Goal: Navigation & Orientation: Find specific page/section

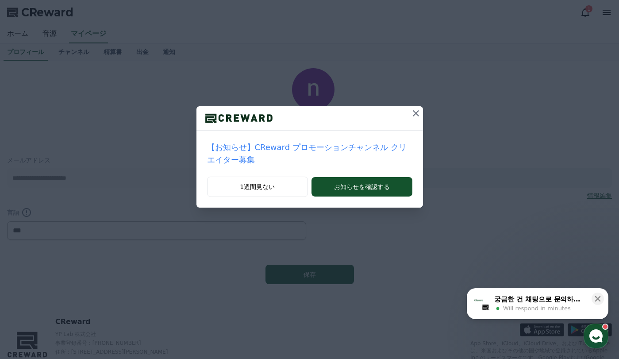
click at [413, 115] on icon at bounding box center [416, 113] width 6 height 6
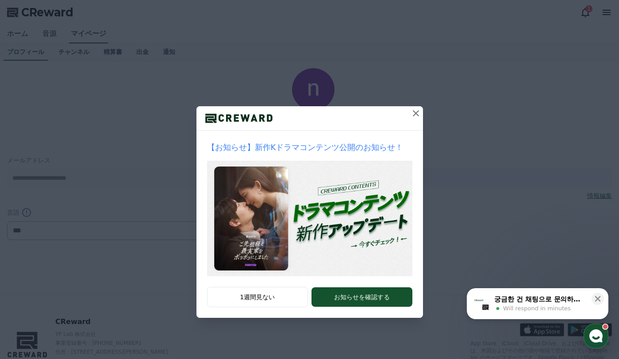
click at [417, 113] on icon at bounding box center [416, 113] width 11 height 11
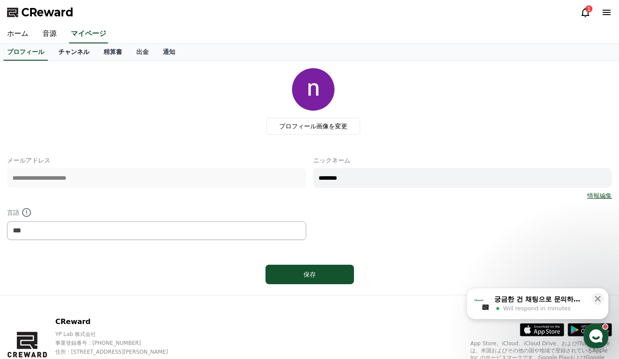
click at [57, 51] on link "チャンネル" at bounding box center [73, 52] width 45 height 17
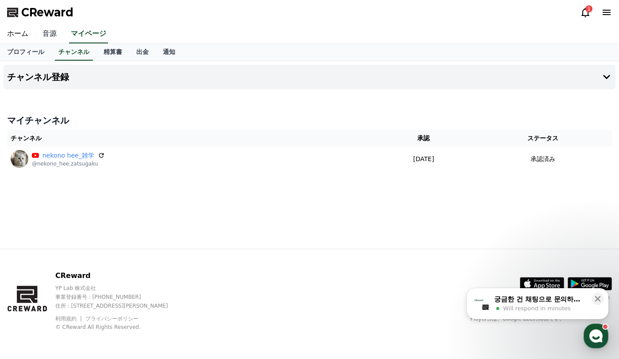
click at [40, 33] on link "音源" at bounding box center [49, 34] width 28 height 19
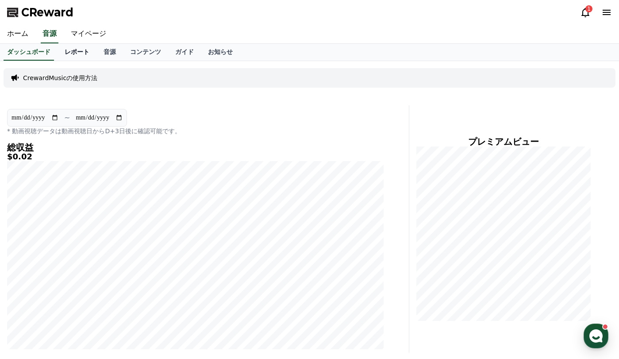
click at [62, 54] on link "レポート" at bounding box center [77, 52] width 39 height 17
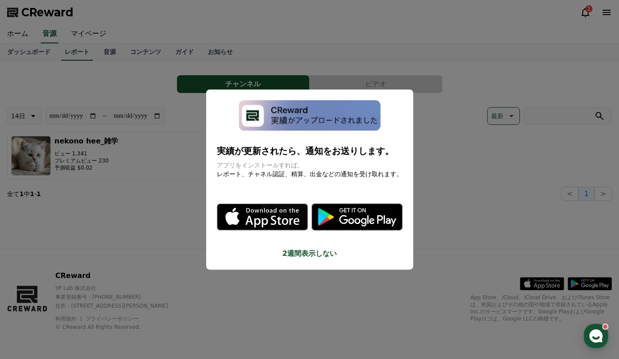
click at [23, 53] on button "close modal" at bounding box center [309, 179] width 619 height 359
